Goal: Task Accomplishment & Management: Use online tool/utility

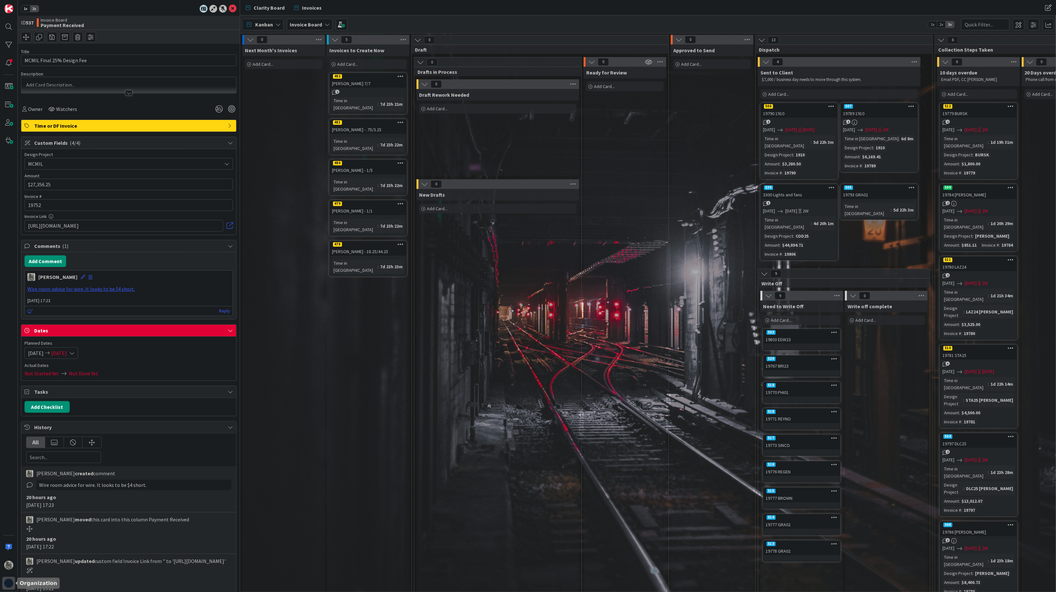
click at [7, 582] on img at bounding box center [8, 583] width 9 height 9
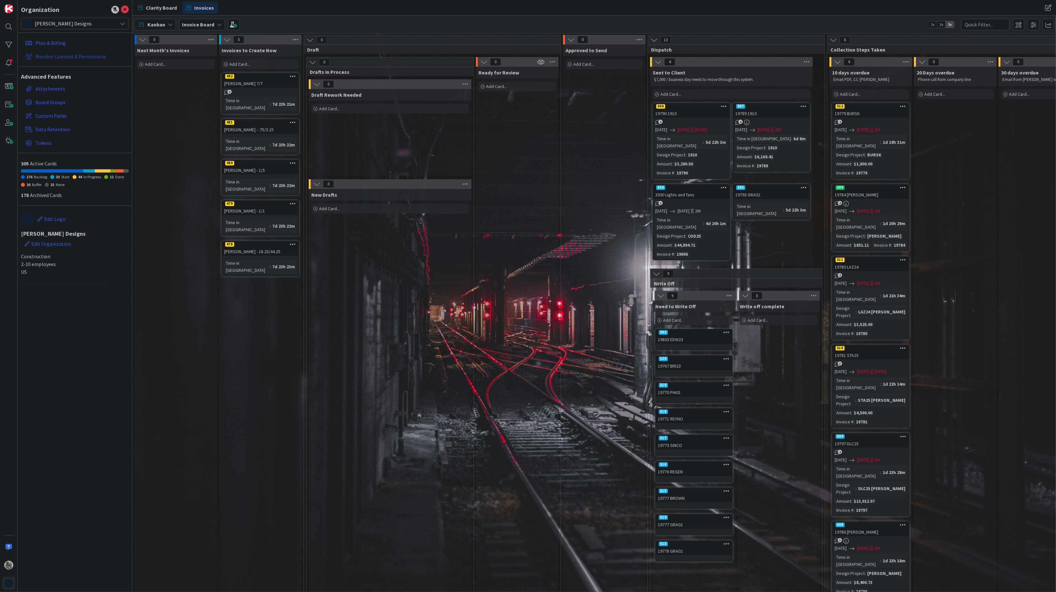
click at [44, 56] on link "Member Licenses & Permissions" at bounding box center [76, 57] width 106 height 12
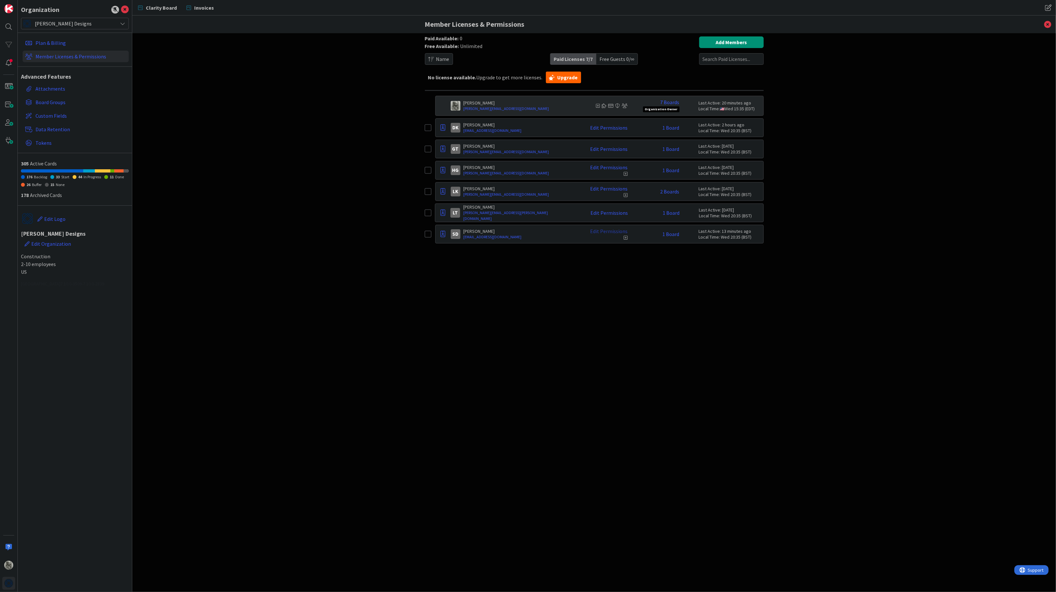
click at [612, 232] on link "Edit Permissions" at bounding box center [608, 231] width 37 height 6
click at [562, 236] on link "[EMAIL_ADDRESS][DOMAIN_NAME]" at bounding box center [519, 237] width 113 height 6
click at [671, 236] on link "1 Board" at bounding box center [670, 234] width 17 height 6
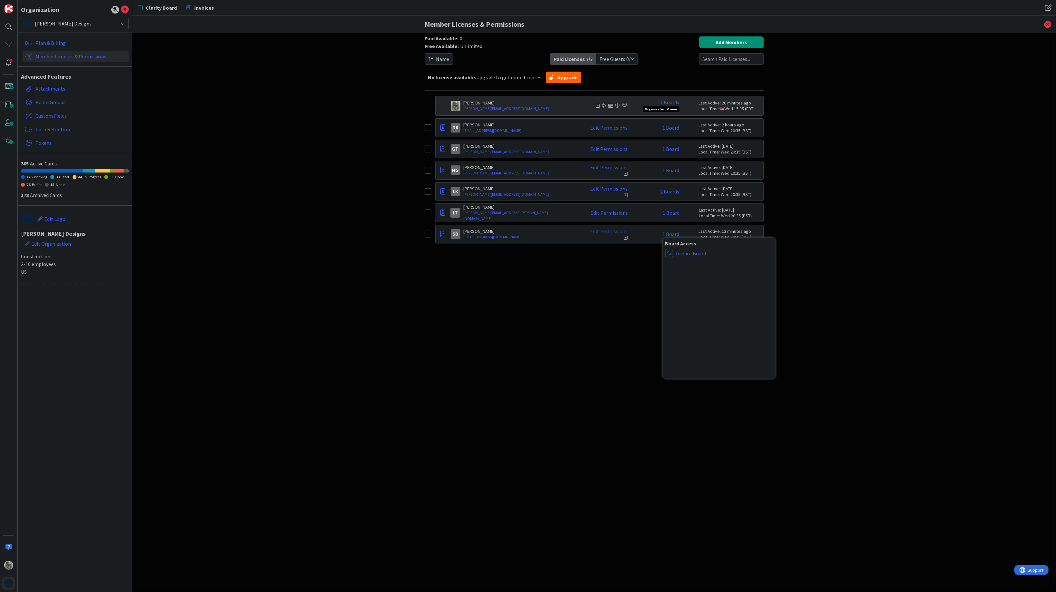
click at [616, 232] on link "Edit Permissions" at bounding box center [608, 231] width 37 height 6
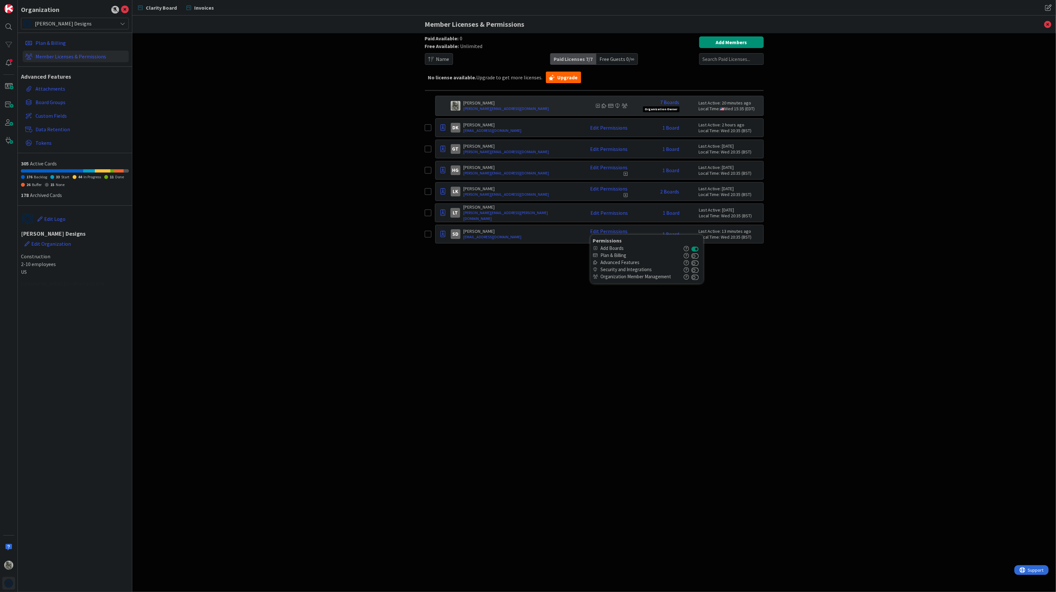
click at [688, 264] on icon "button" at bounding box center [686, 262] width 5 height 5
click at [560, 255] on div "Paid Available: 0 Free Available: Unlimited Name Paid Licenses 7 / 7 Free Guest…" at bounding box center [594, 306] width 339 height 540
click at [199, 5] on span "Invoices" at bounding box center [204, 8] width 20 height 8
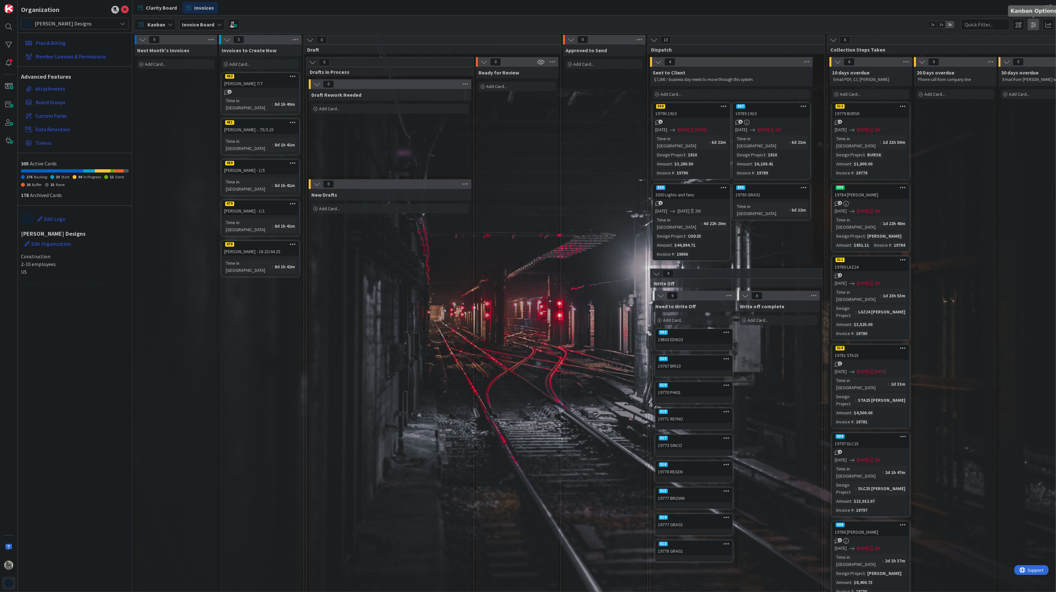
click at [1033, 22] on span at bounding box center [1033, 25] width 12 height 12
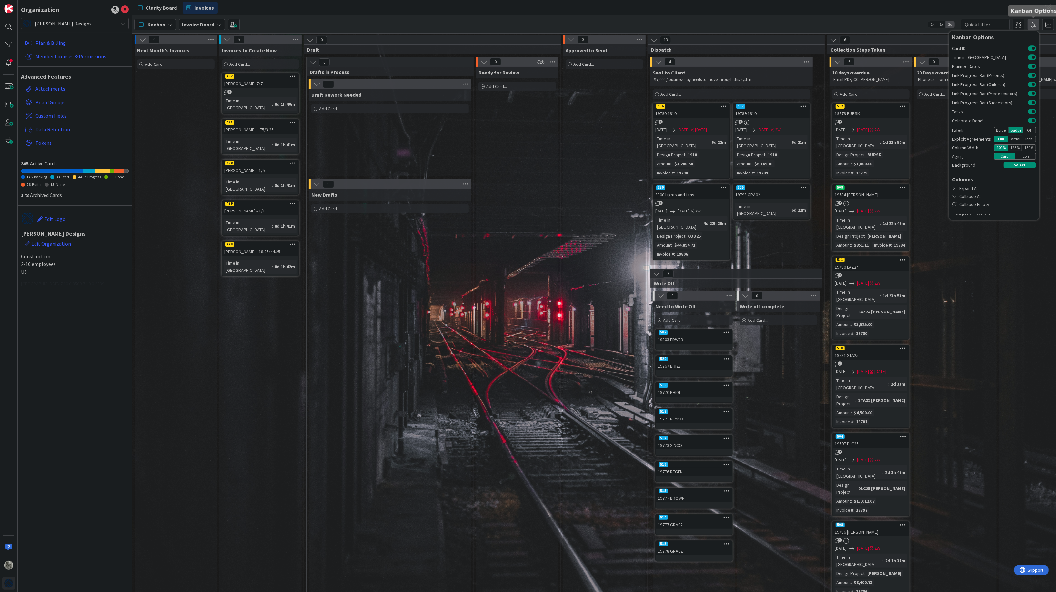
click at [1033, 22] on span at bounding box center [1033, 25] width 12 height 12
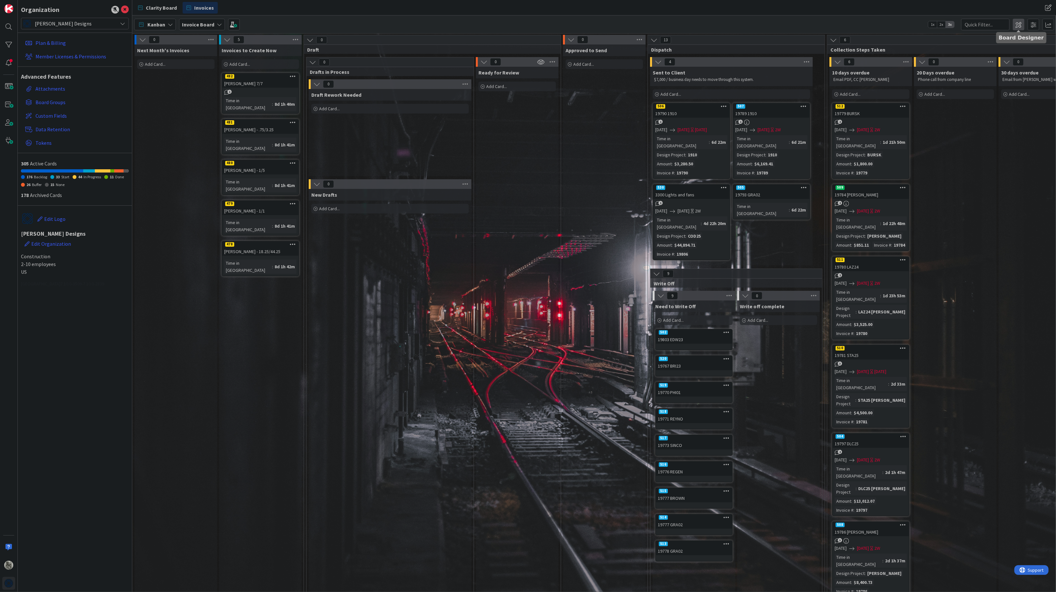
click at [1018, 25] on span at bounding box center [1018, 25] width 12 height 12
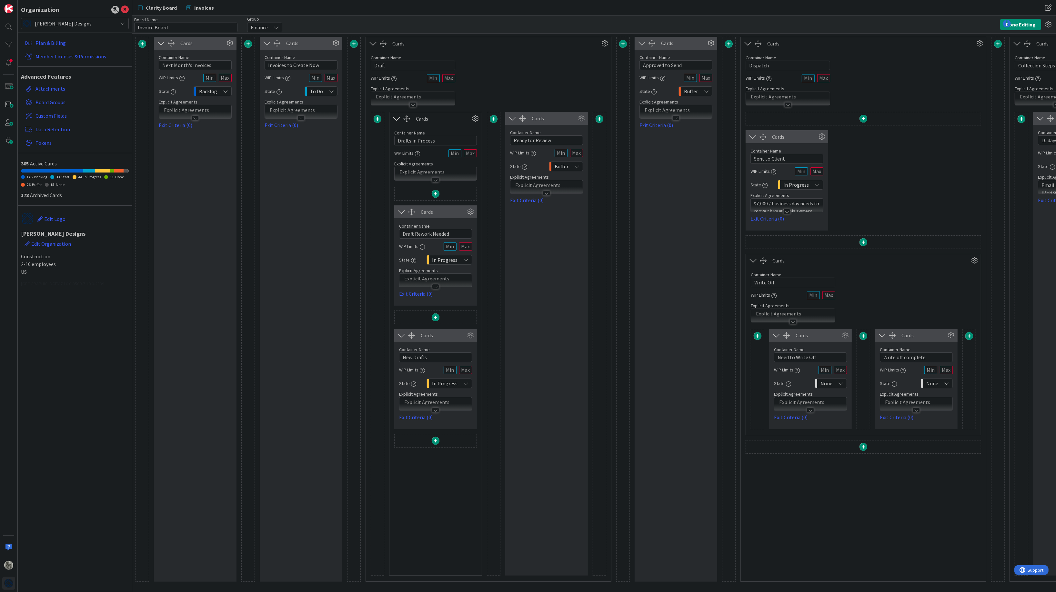
type input "Invoice Board"
click at [513, 139] on input "Ready for Review" at bounding box center [546, 140] width 73 height 10
type input "Draft ready for Review"
drag, startPoint x: 435, startPoint y: 141, endPoint x: 408, endPoint y: 141, distance: 26.4
click at [408, 141] on input "Drafts in Process" at bounding box center [435, 141] width 83 height 10
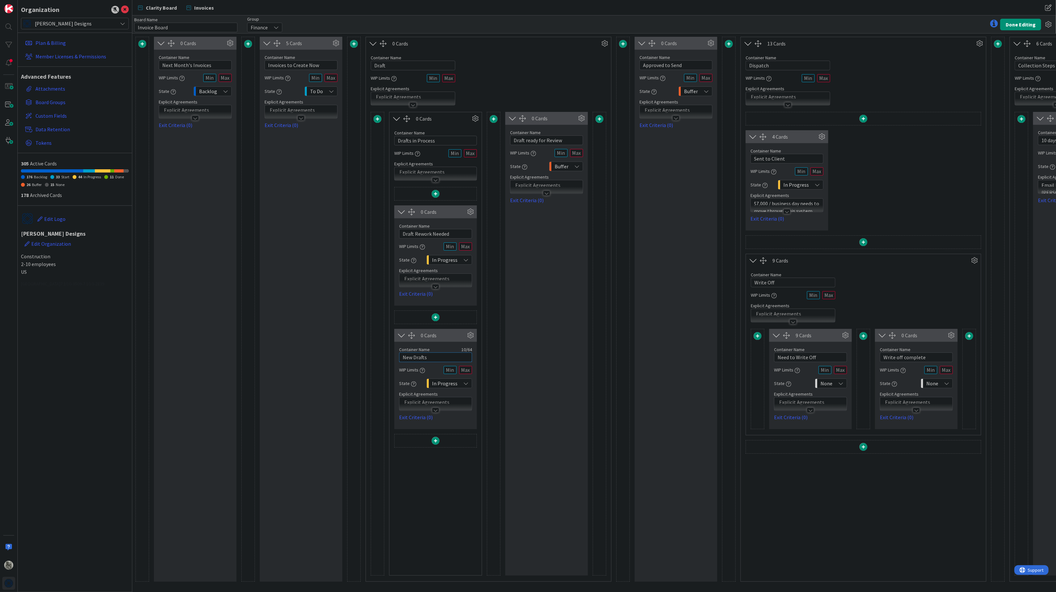
drag, startPoint x: 435, startPoint y: 356, endPoint x: 394, endPoint y: 355, distance: 41.0
click at [394, 355] on div "0 Cards Container Name 19 / 64 Draft Rework Needed WIP Limits State In Progress…" at bounding box center [435, 381] width 92 height 388
type input "Draft ready for review"
click at [582, 116] on icon at bounding box center [581, 119] width 10 height 10
click at [541, 230] on span "Delete this Container" at bounding box center [534, 229] width 48 height 9
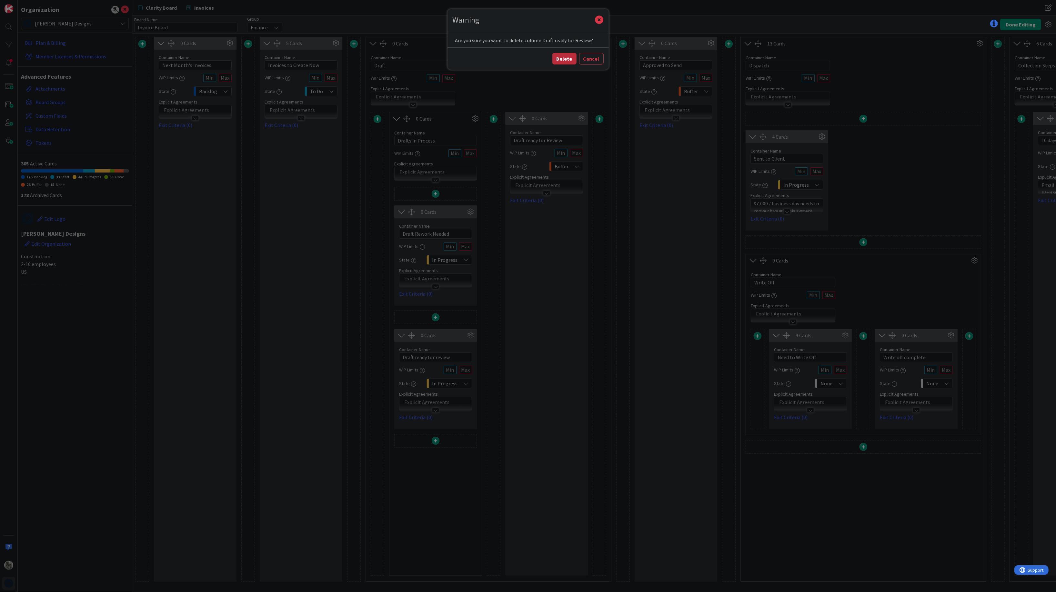
click at [567, 58] on button "Delete" at bounding box center [564, 59] width 24 height 12
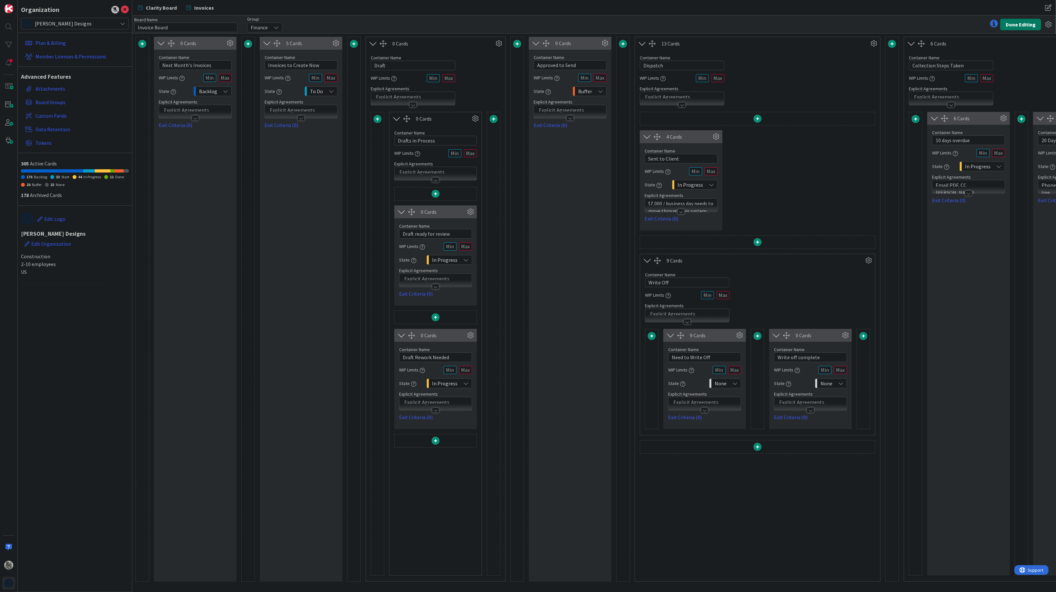
click at [1022, 22] on button "Done Editing" at bounding box center [1020, 25] width 41 height 12
